Goal: Check status

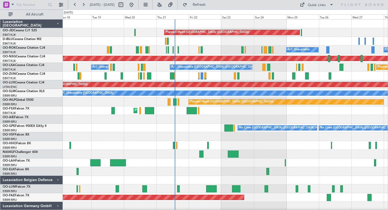
click at [275, 72] on div "Planned Maint [GEOGRAPHIC_DATA] ([GEOGRAPHIC_DATA]) A/C Unavailable Owner [GEOG…" at bounding box center [225, 120] width 325 height 200
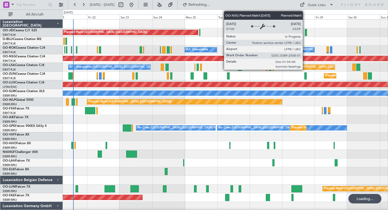
click at [253, 60] on div "Planned Maint [GEOGRAPHIC_DATA] ([GEOGRAPHIC_DATA])" at bounding box center [75, 58] width 672 height 5
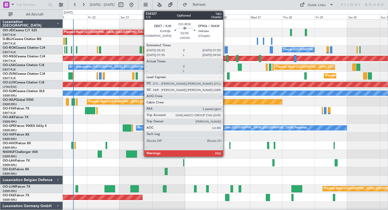
click at [225, 50] on div at bounding box center [225, 49] width 3 height 7
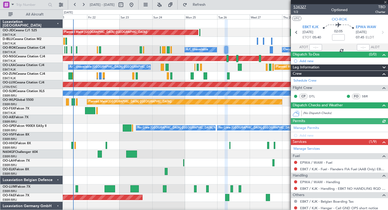
click at [298, 6] on span "534327" at bounding box center [299, 7] width 13 height 6
click at [203, 2] on button "Refresh" at bounding box center [196, 5] width 32 height 8
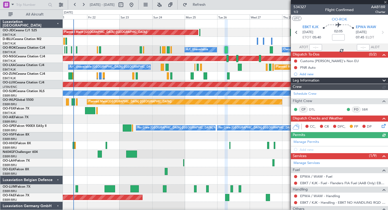
click at [386, 2] on div at bounding box center [339, 2] width 97 height 4
click at [303, 6] on span "534327" at bounding box center [299, 7] width 13 height 6
click at [385, 1] on span at bounding box center [384, 2] width 5 height 5
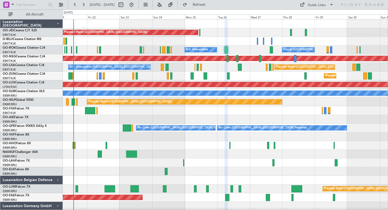
type input "0"
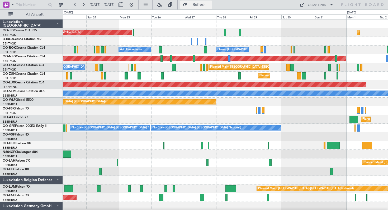
click at [200, 3] on button "Refresh" at bounding box center [196, 5] width 32 height 8
